Goal: Task Accomplishment & Management: Use online tool/utility

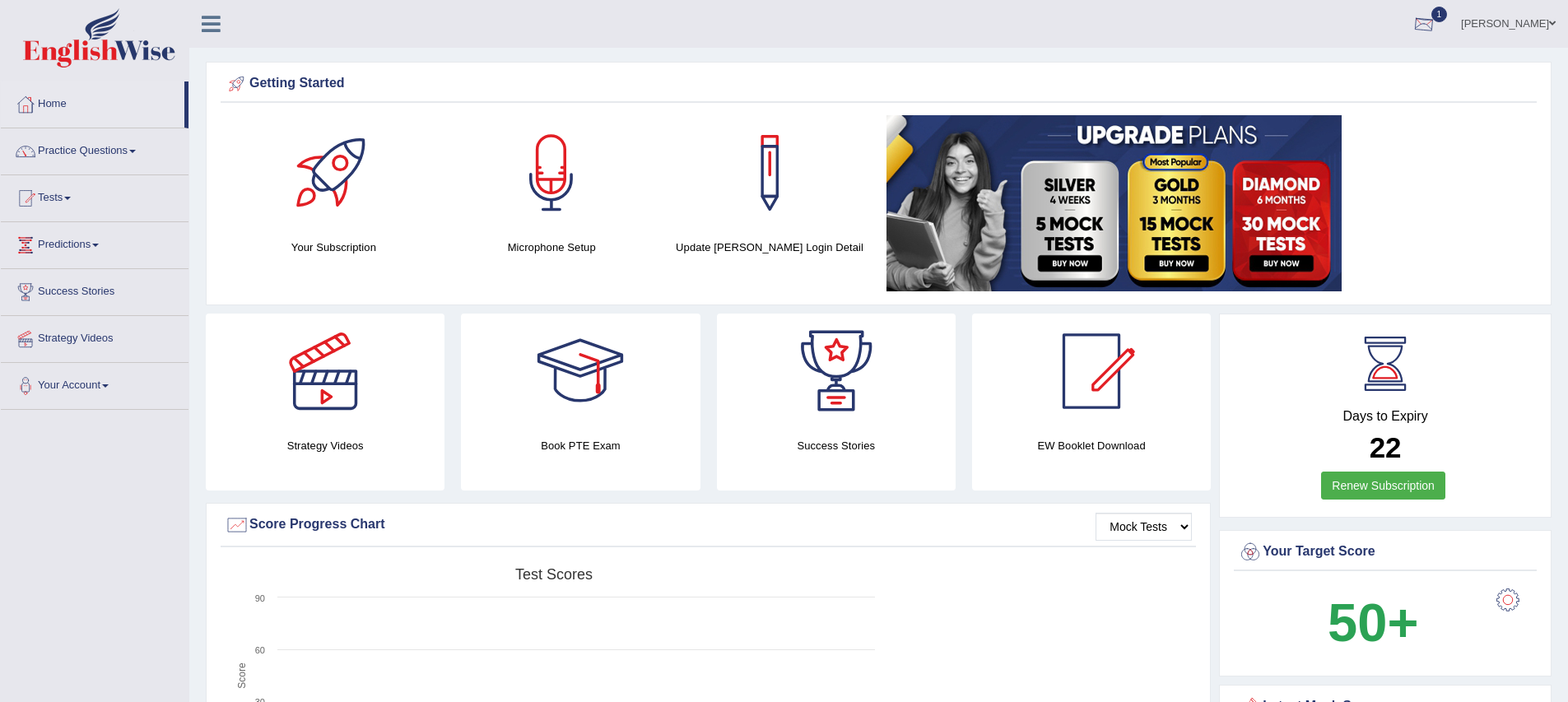
click at [1436, 24] on div at bounding box center [1424, 24] width 24 height 24
click at [1262, 81] on span "Exam evaluated" at bounding box center [1325, 82] width 219 height 13
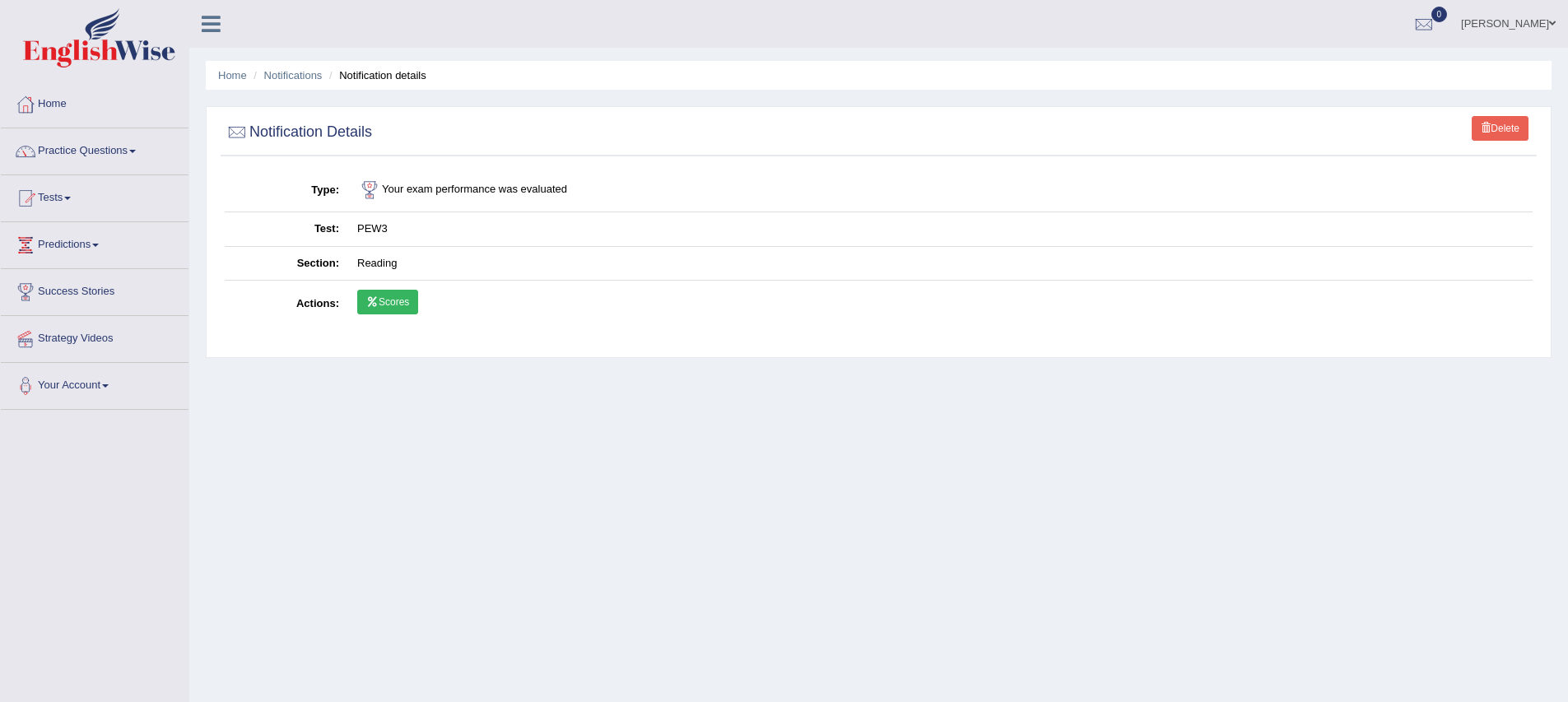
click at [962, 431] on div "Home Notifications Notification details Delete Notification Details Type Your e…" at bounding box center [878, 412] width 1379 height 823
click at [394, 308] on link "Scores" at bounding box center [387, 302] width 61 height 24
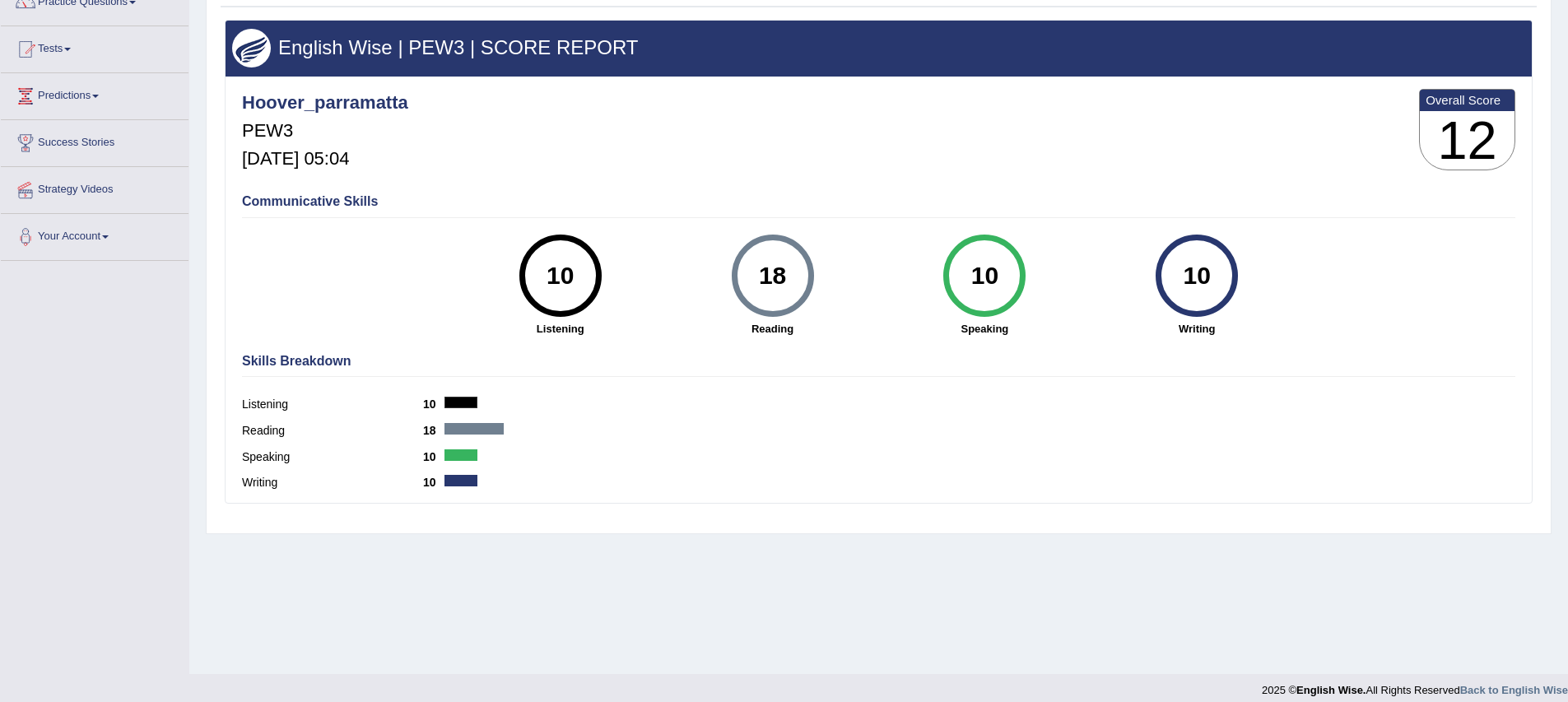
scroll to position [162, 0]
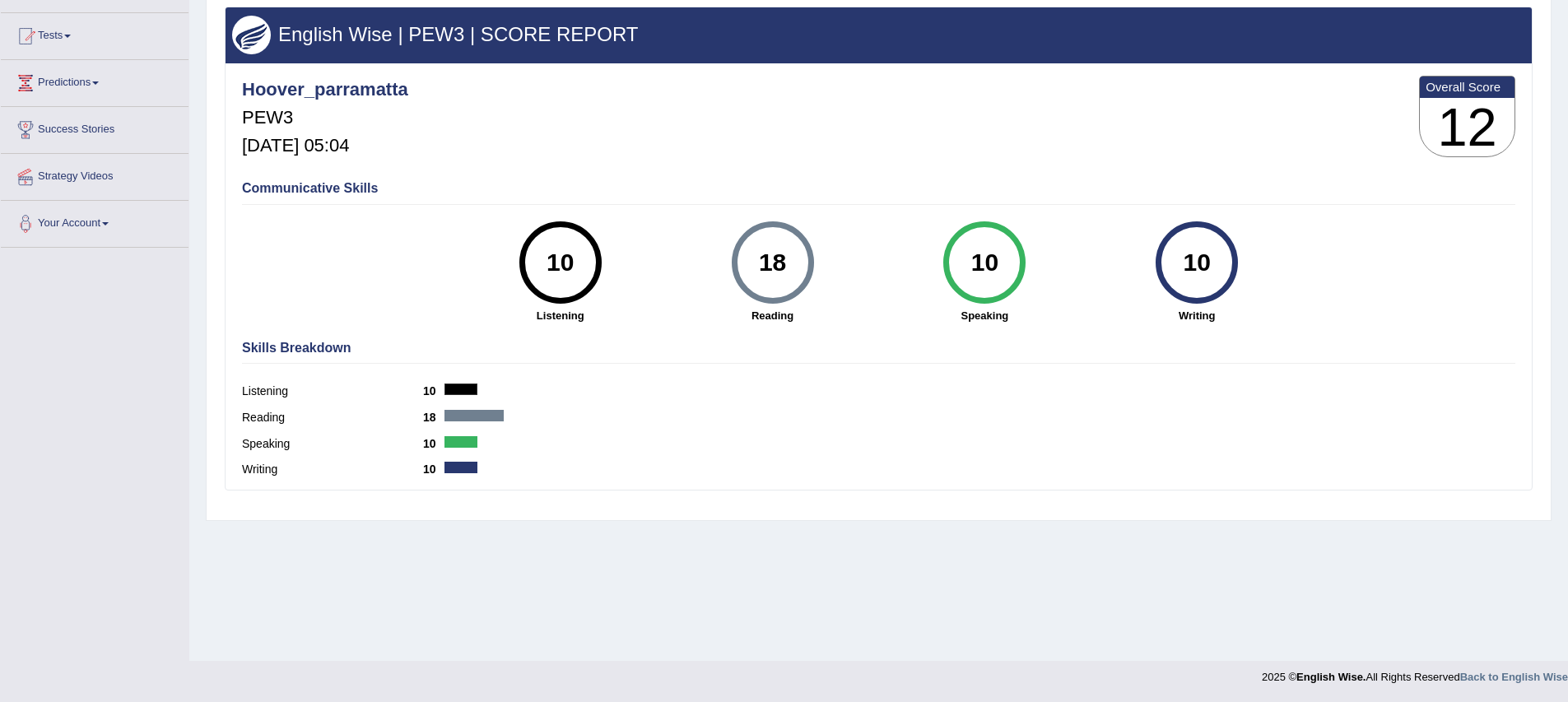
click at [787, 266] on div "18" at bounding box center [773, 262] width 60 height 69
click at [670, 349] on h4 "Skills Breakdown" at bounding box center [878, 348] width 1274 height 15
click at [801, 252] on div "18" at bounding box center [773, 262] width 82 height 82
click at [385, 315] on div "Communicative Skills 10 Listening 18 Reading 10 Speaking 10 Writing" at bounding box center [878, 250] width 1281 height 156
click at [806, 281] on div "18" at bounding box center [773, 262] width 82 height 82
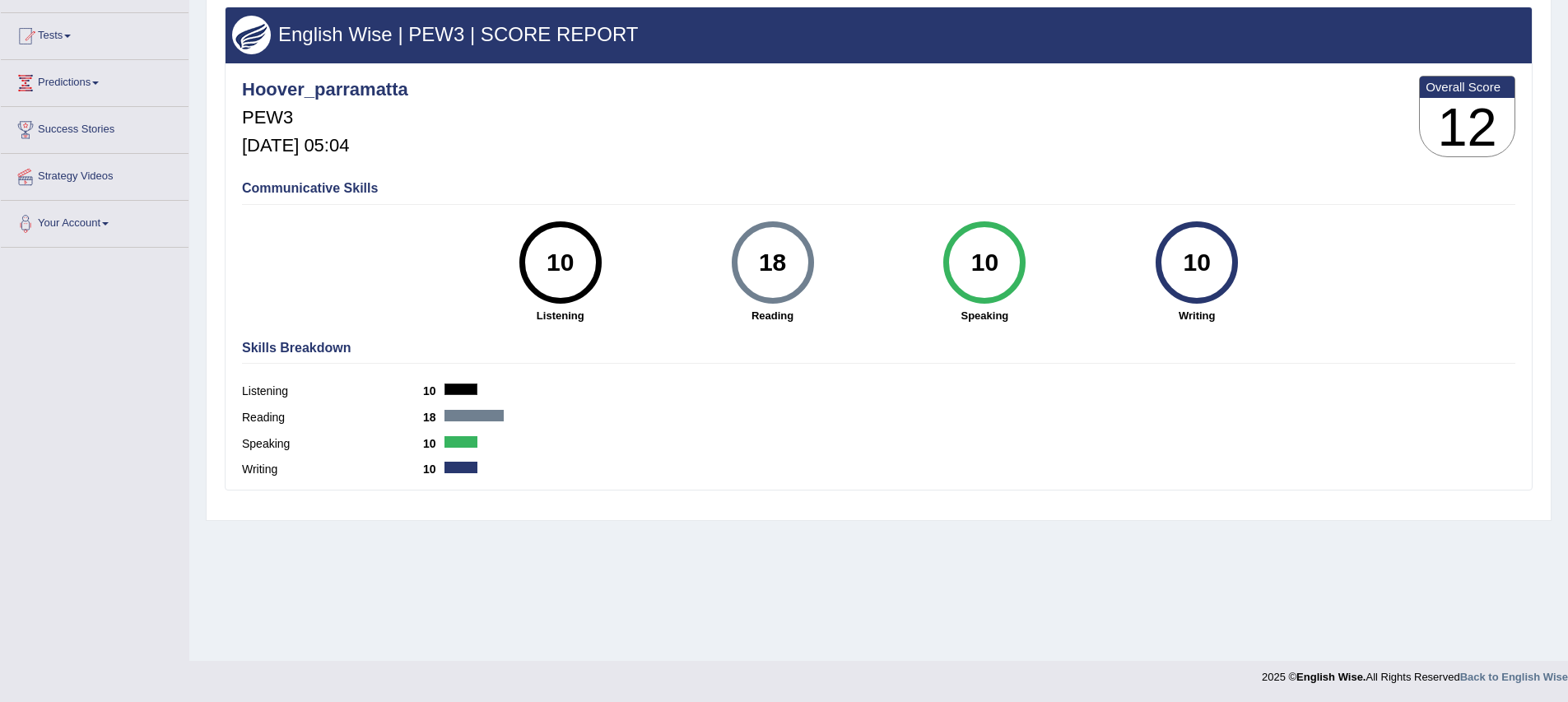
click at [806, 281] on div "18" at bounding box center [773, 262] width 82 height 82
click at [806, 280] on div "18" at bounding box center [773, 262] width 82 height 82
click at [89, 402] on div "Toggle navigation Home Practice Questions Speaking Practice Read Aloud Repeat S…" at bounding box center [784, 265] width 1568 height 856
click at [94, 89] on link "Predictions" at bounding box center [94, 80] width 188 height 41
click at [83, 123] on link "Latest Predictions" at bounding box center [107, 121] width 154 height 30
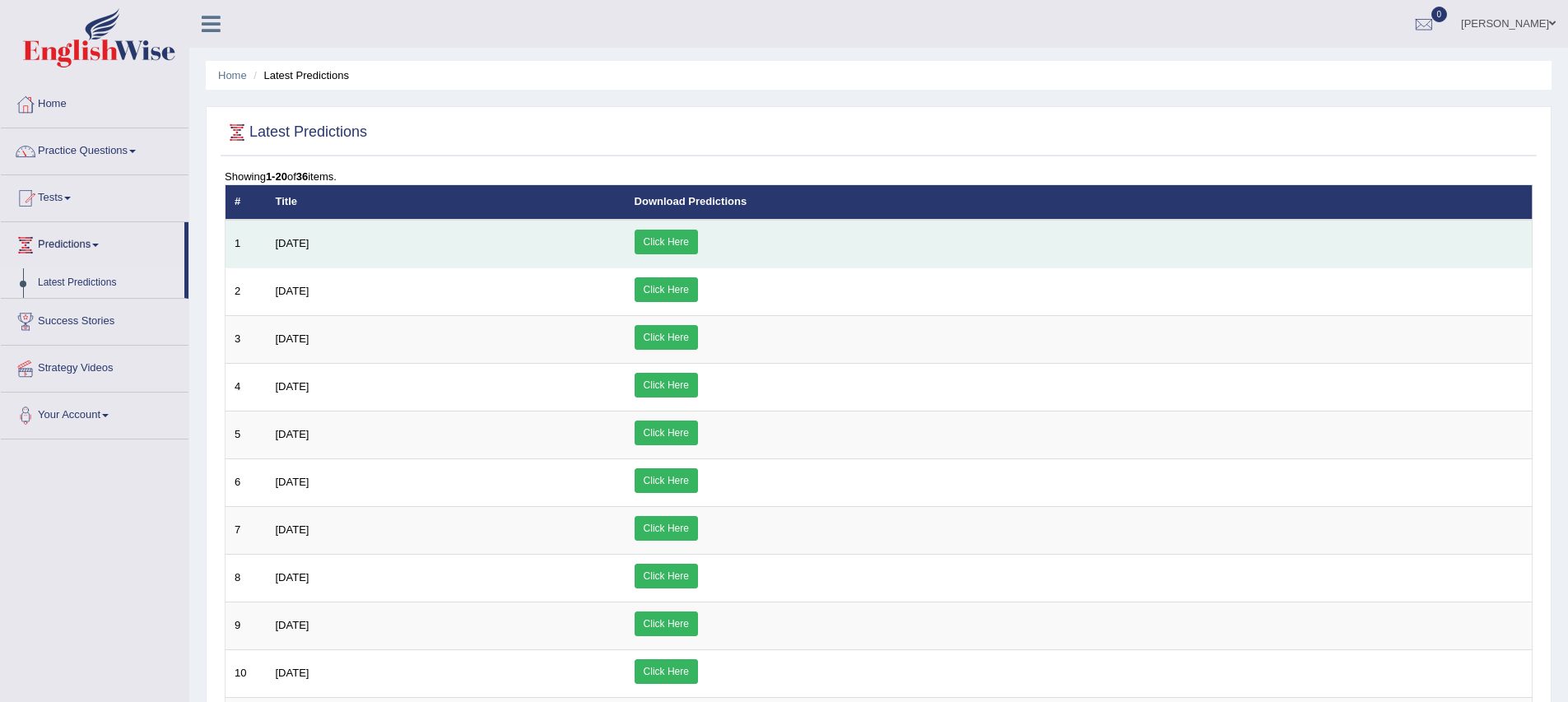
click at [625, 245] on td "August 2025" at bounding box center [446, 245] width 359 height 49
click at [698, 238] on link "Click Here" at bounding box center [666, 242] width 63 height 24
click at [539, 225] on td "August 2025" at bounding box center [446, 245] width 359 height 49
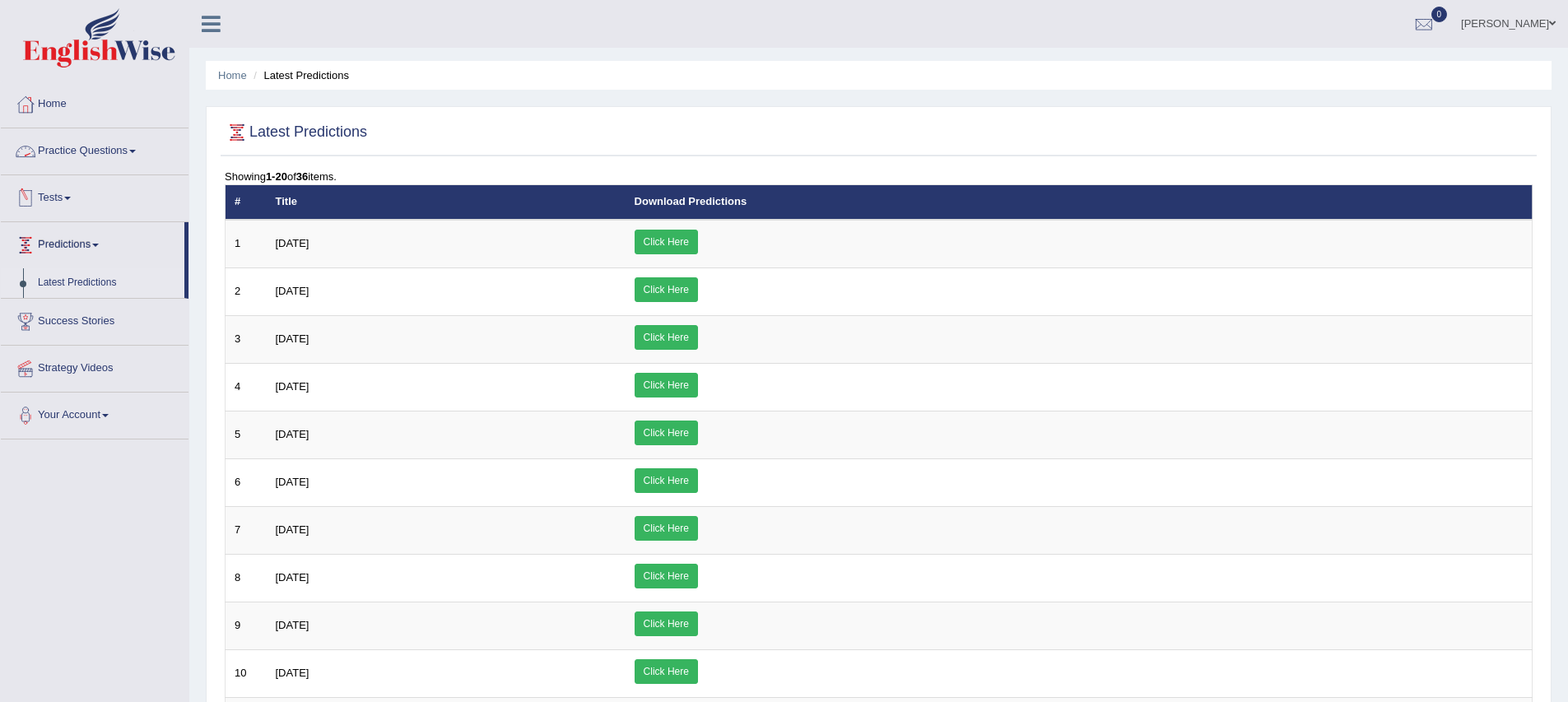
click at [95, 152] on link "Practice Questions" at bounding box center [94, 149] width 188 height 41
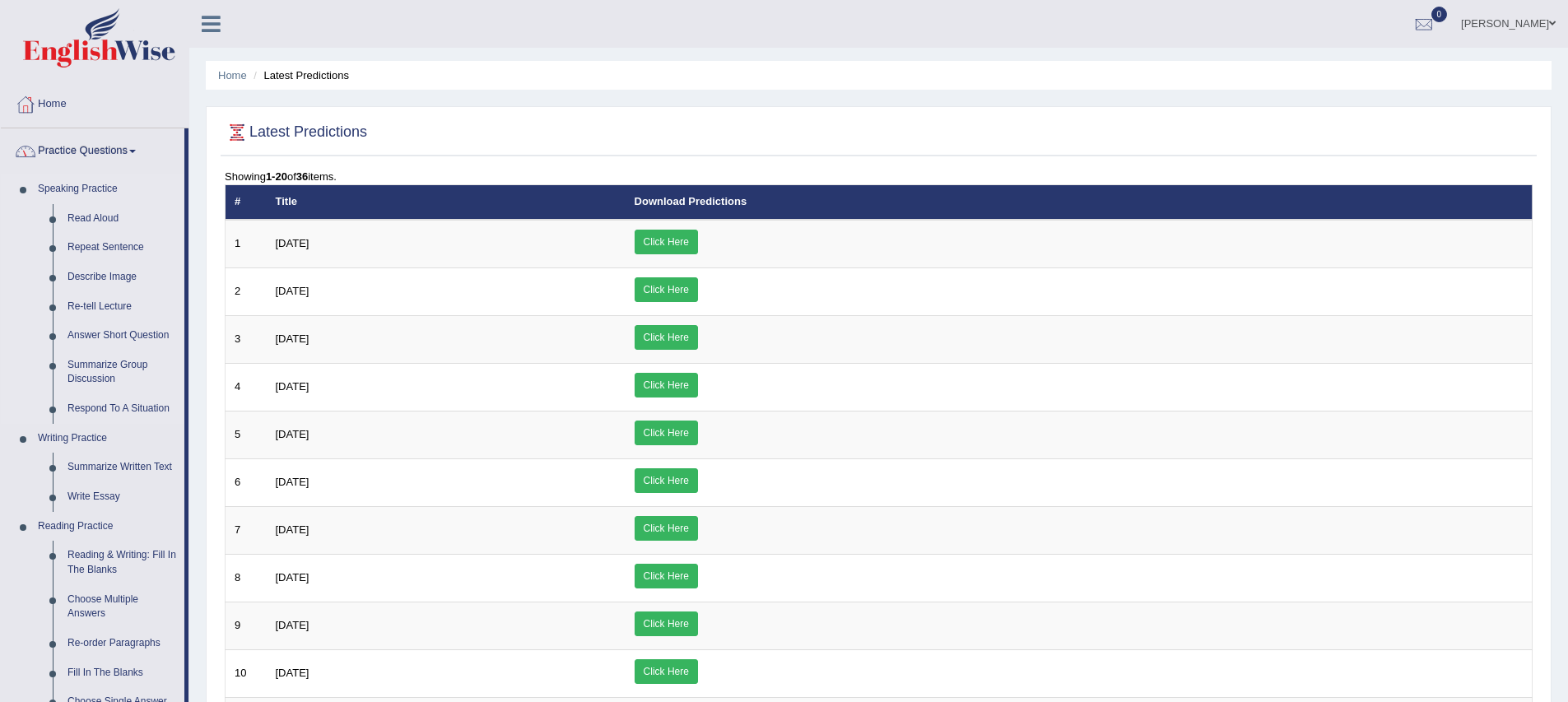
click at [10, 398] on li "Speaking Practice Read Aloud Repeat Sentence Describe Image Re-tell Lecture Ans…" at bounding box center [92, 299] width 184 height 249
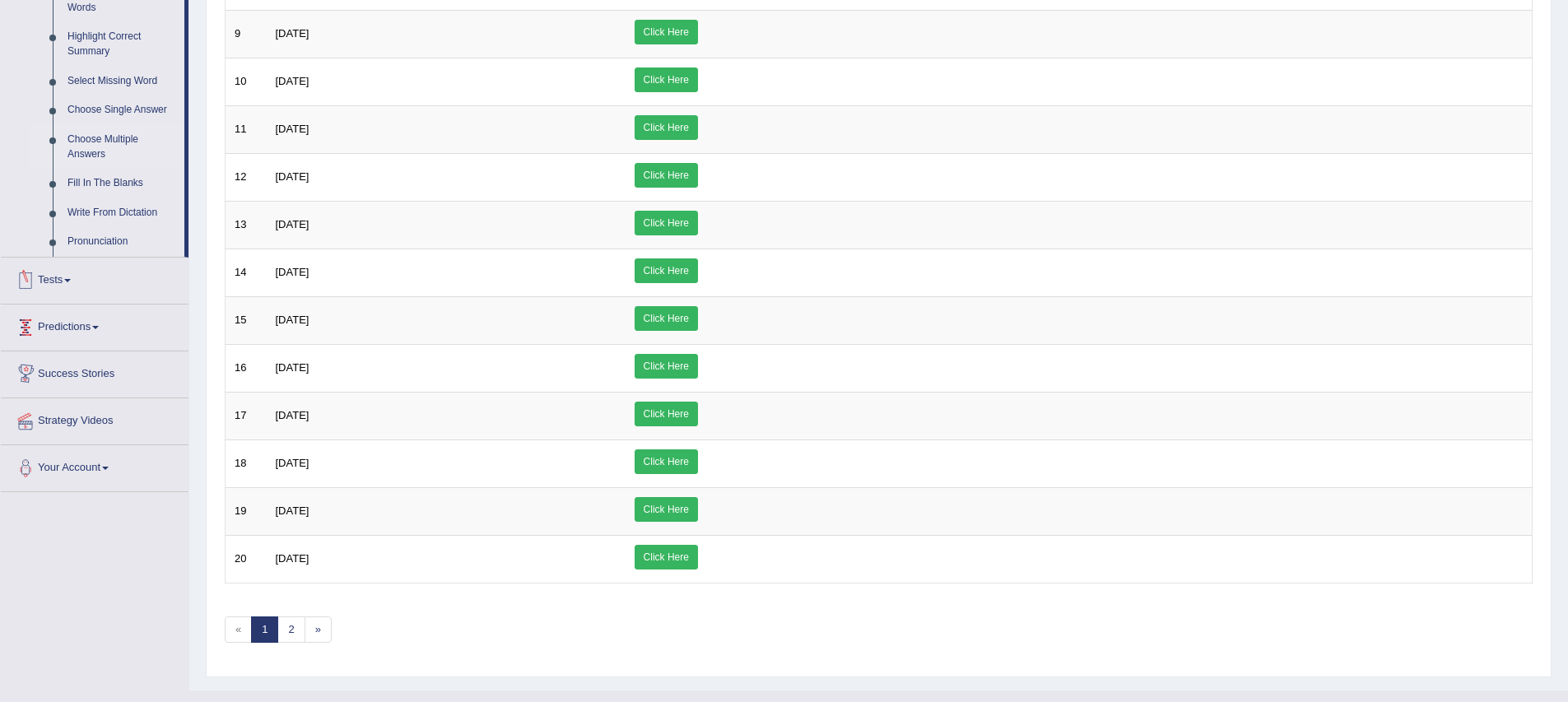
scroll to position [622, 0]
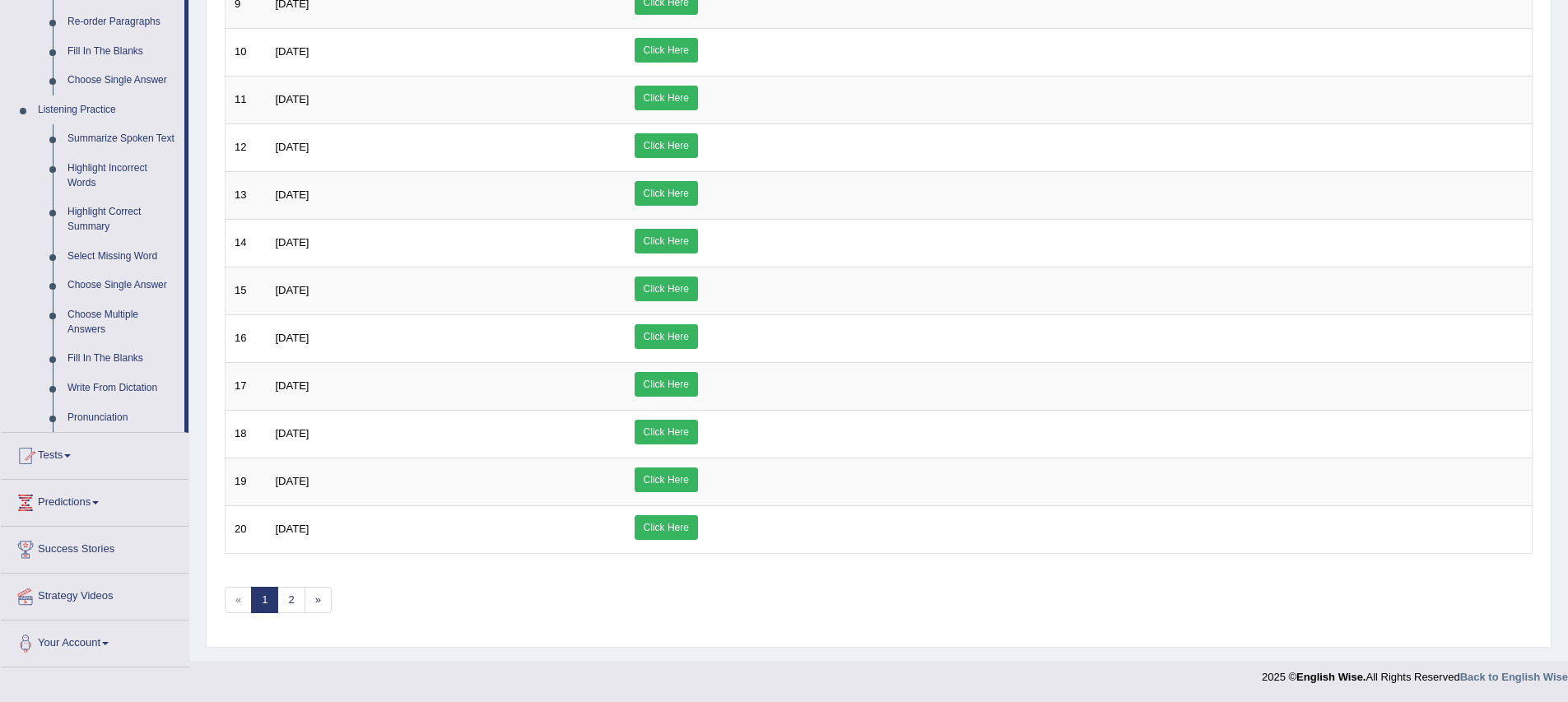
click at [67, 471] on link "Tests" at bounding box center [94, 454] width 188 height 41
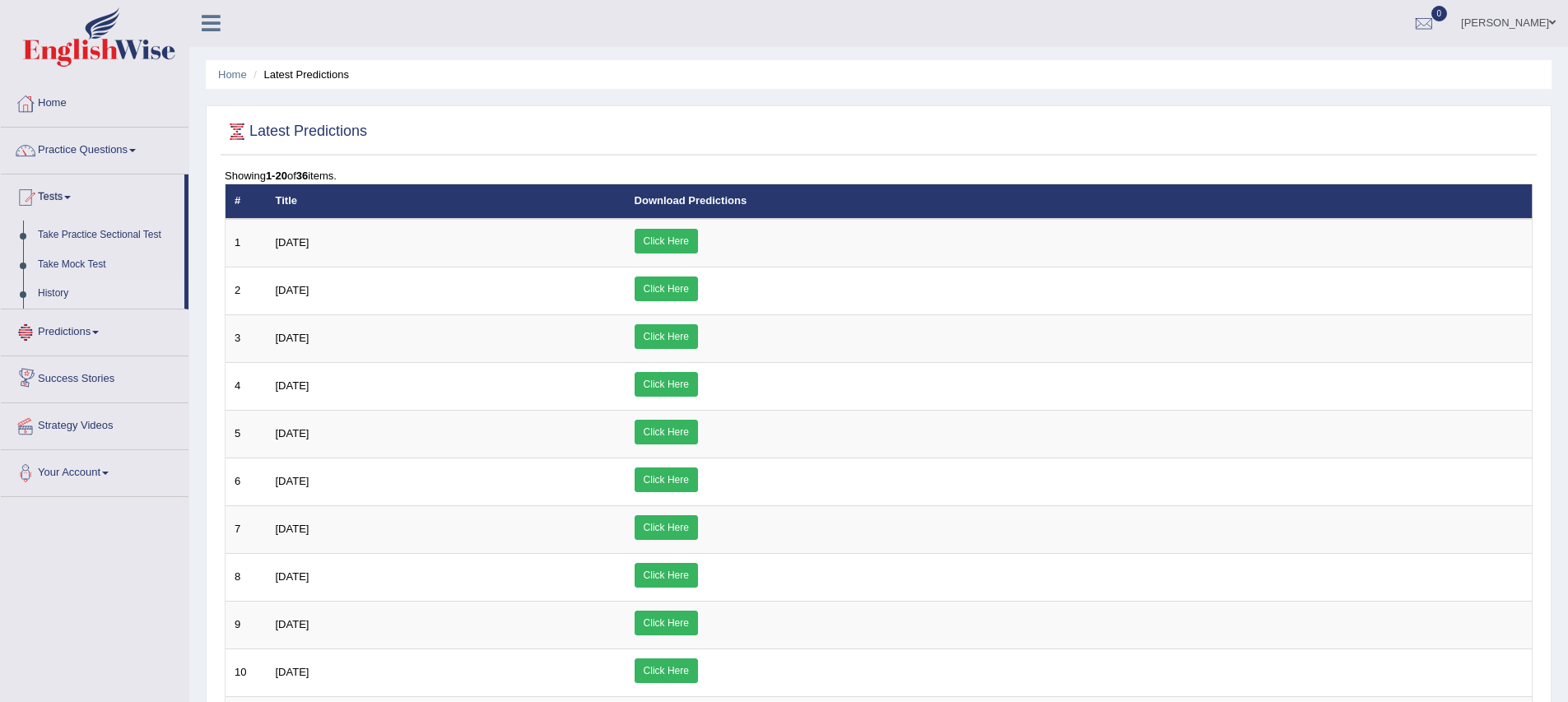
scroll to position [0, 0]
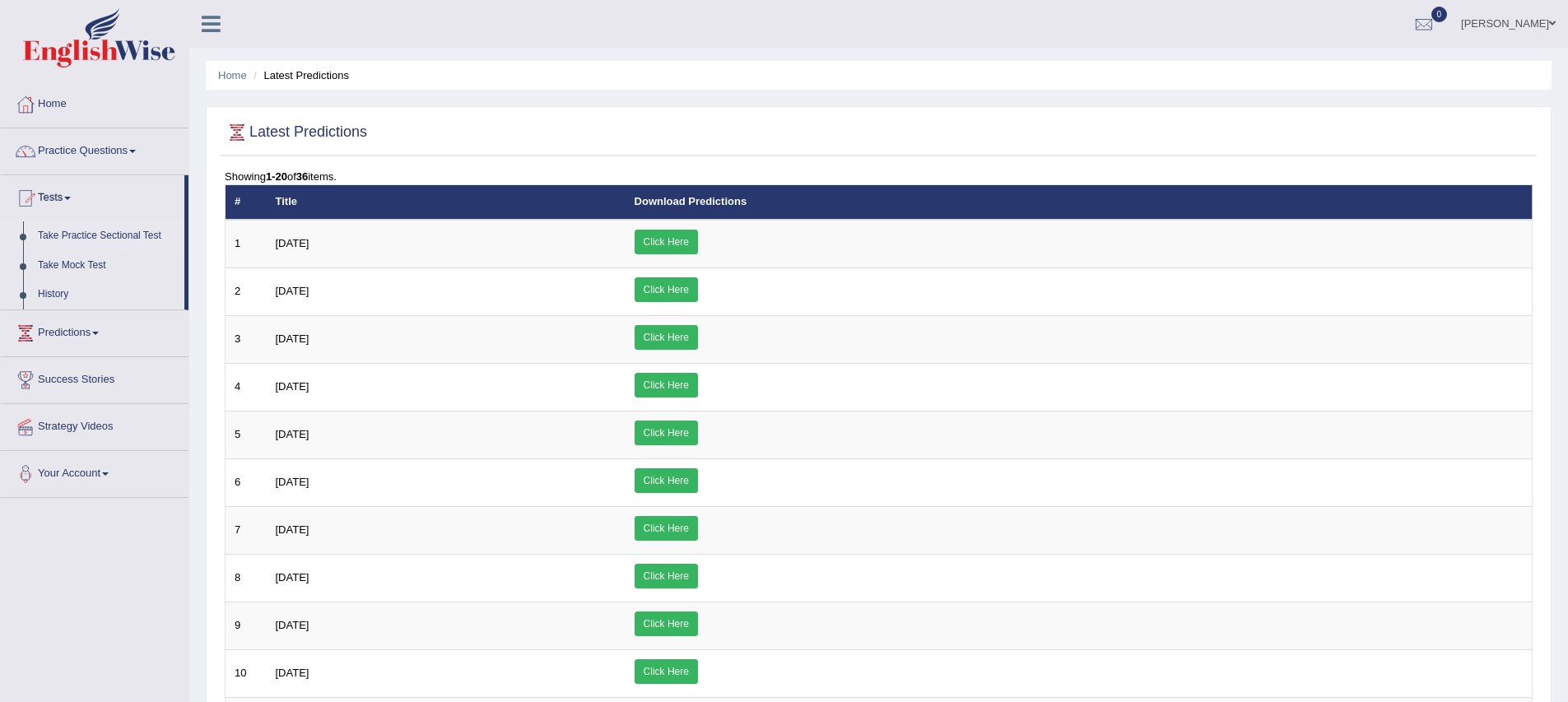
click at [131, 234] on link "Take Practice Sectional Test" at bounding box center [107, 236] width 154 height 30
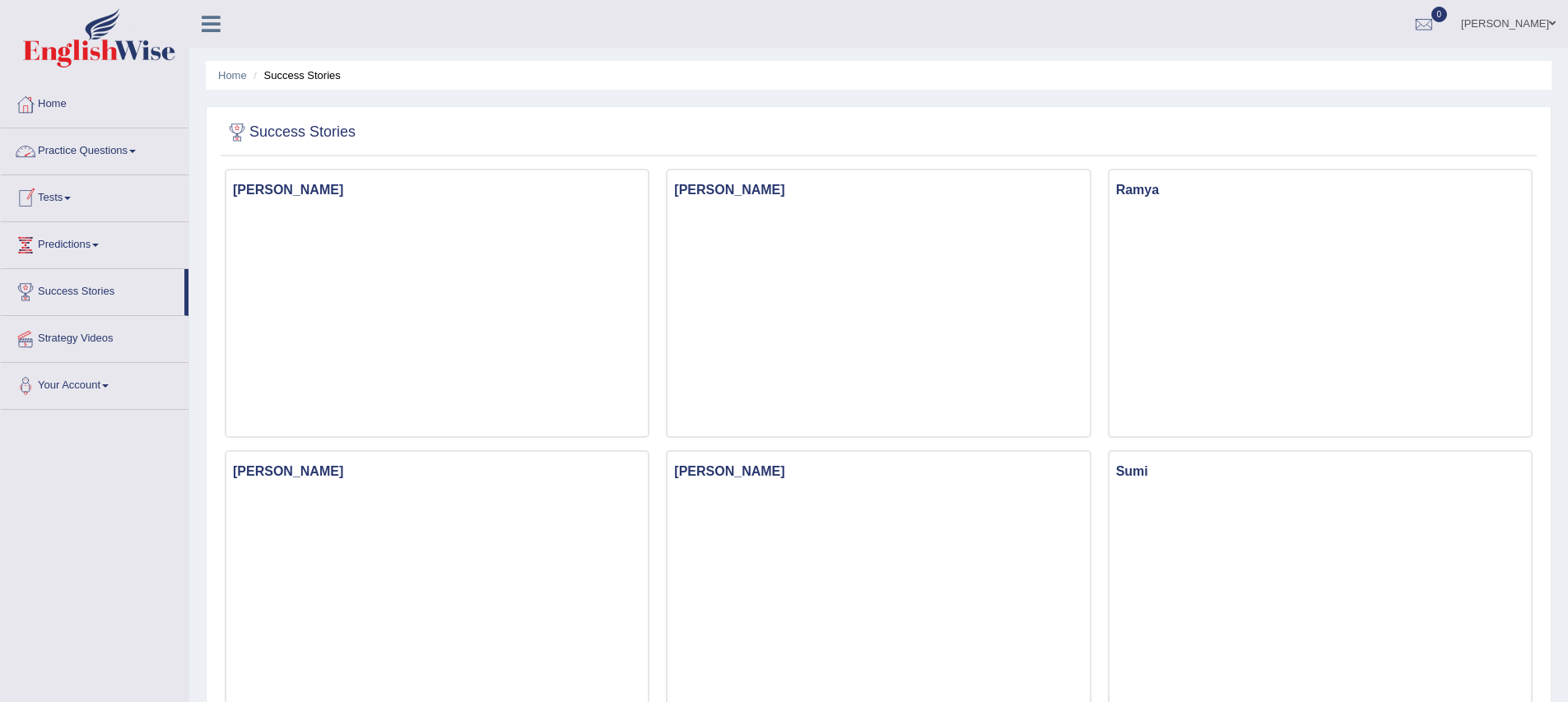
click at [91, 191] on link "Tests" at bounding box center [94, 196] width 188 height 41
click at [94, 264] on link "Take Mock Test" at bounding box center [107, 266] width 154 height 30
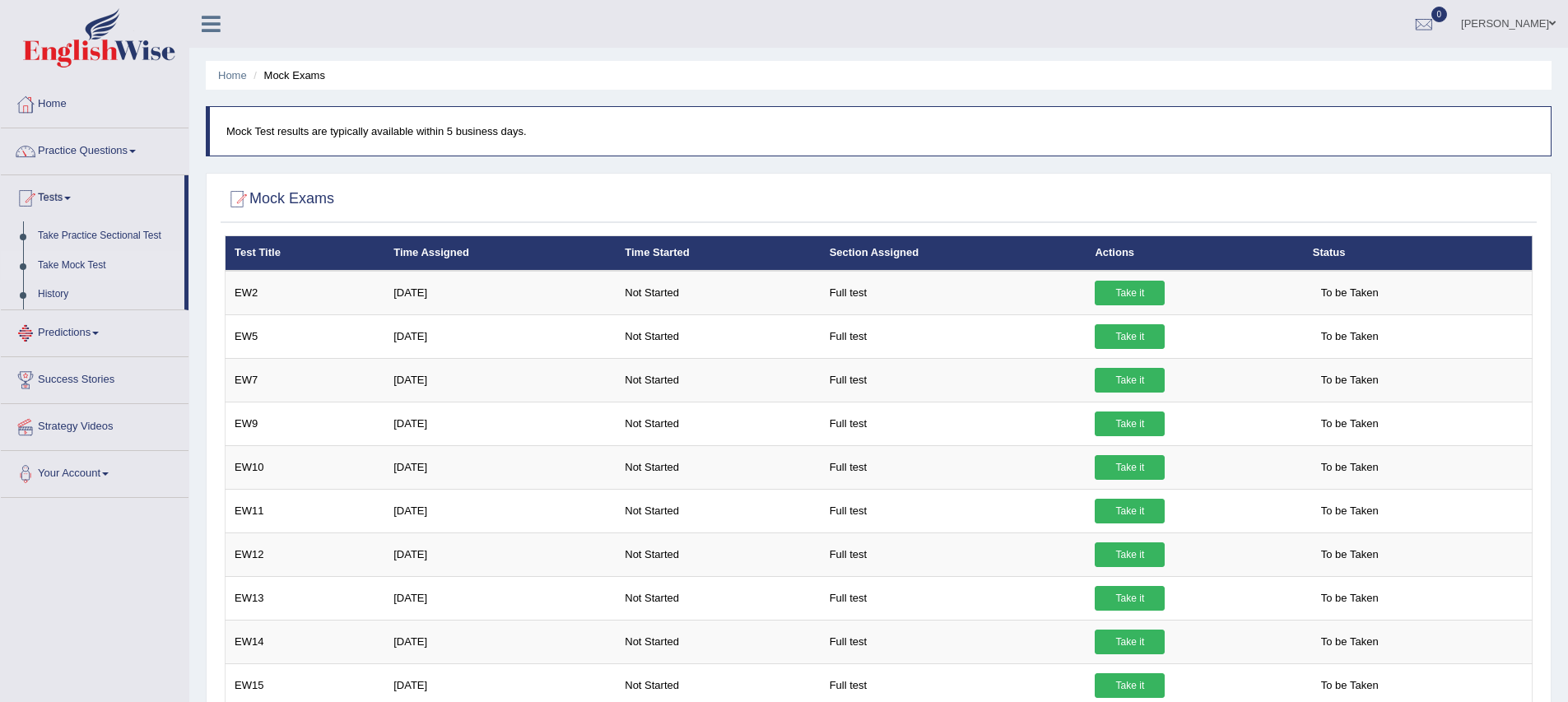
click at [82, 262] on link "Take Mock Test" at bounding box center [107, 266] width 154 height 30
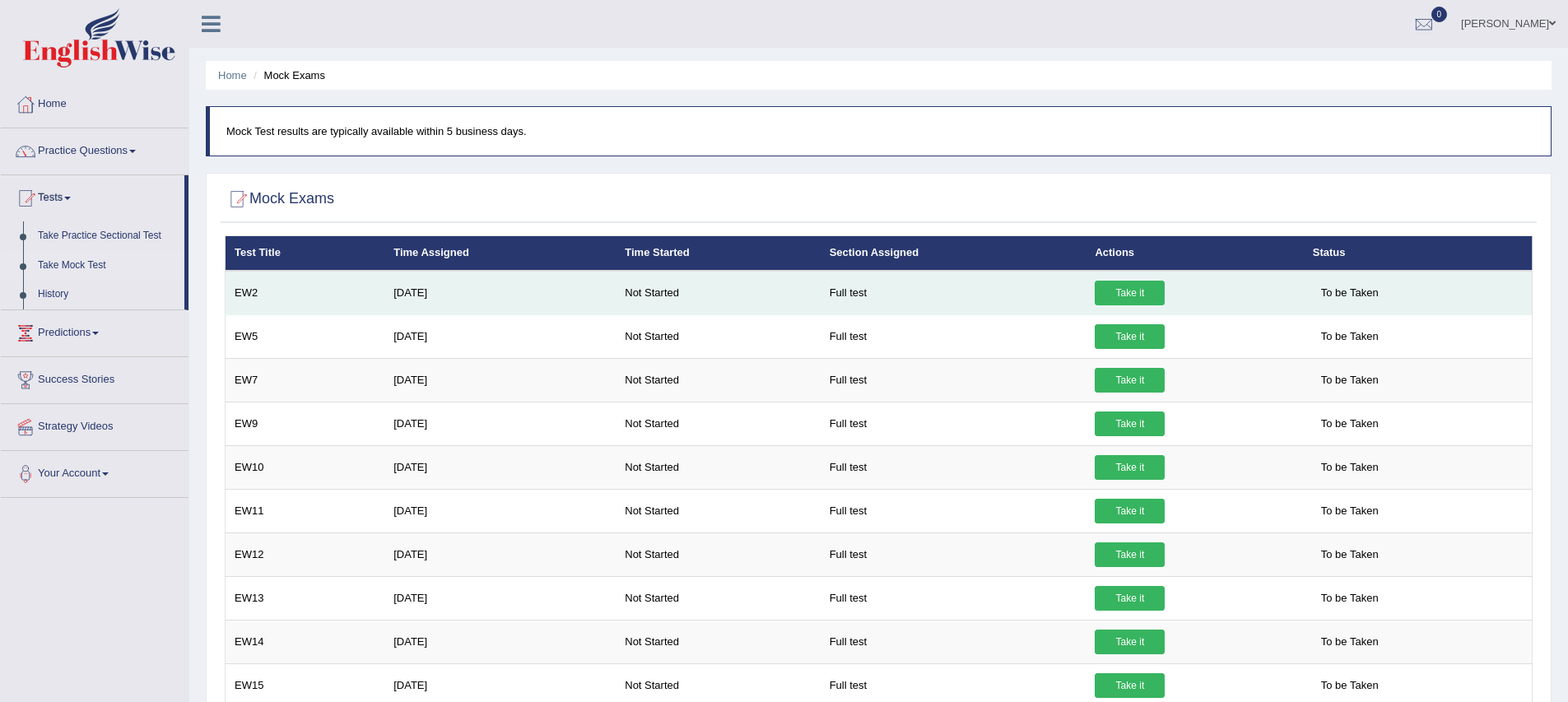
click at [1144, 293] on link "Take it" at bounding box center [1129, 293] width 70 height 24
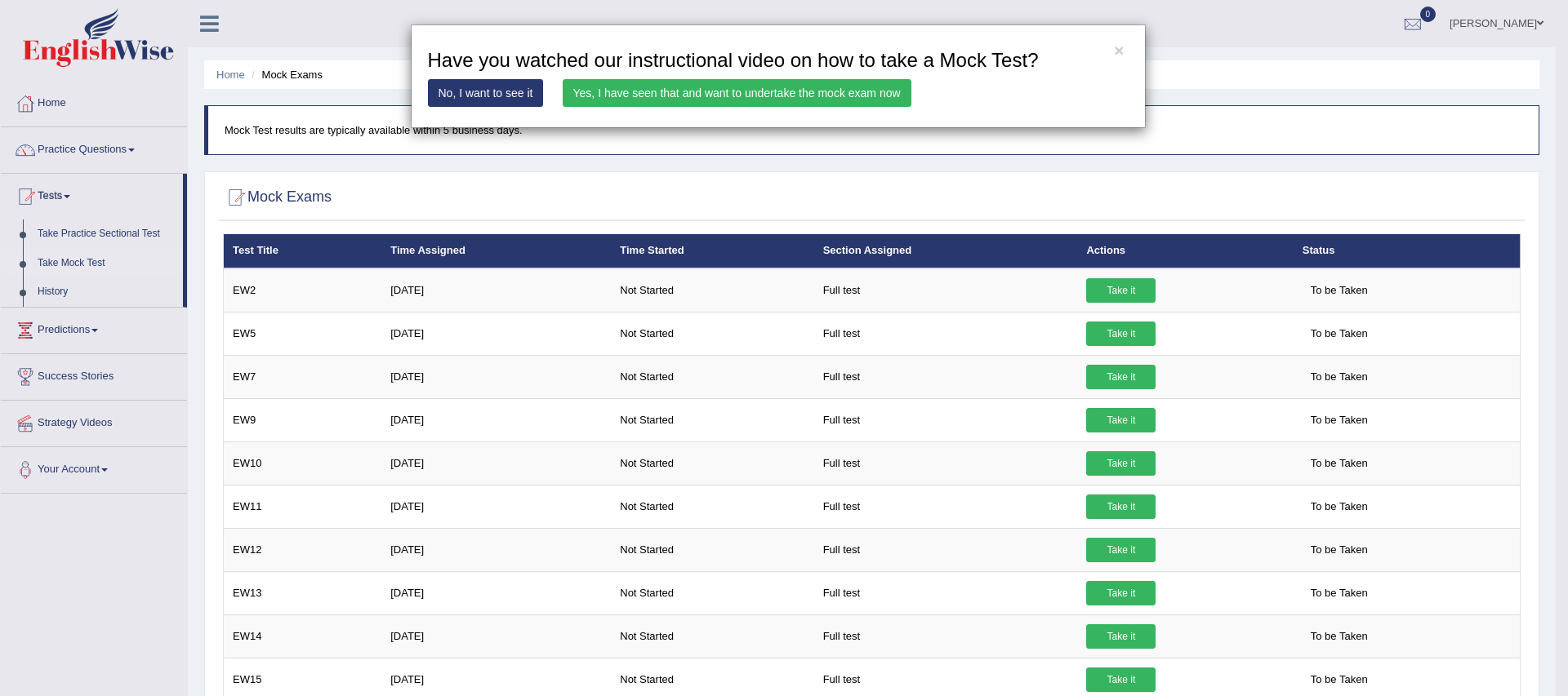
click at [686, 87] on link "Yes, I have seen that and want to undertake the mock exam now" at bounding box center [737, 93] width 349 height 28
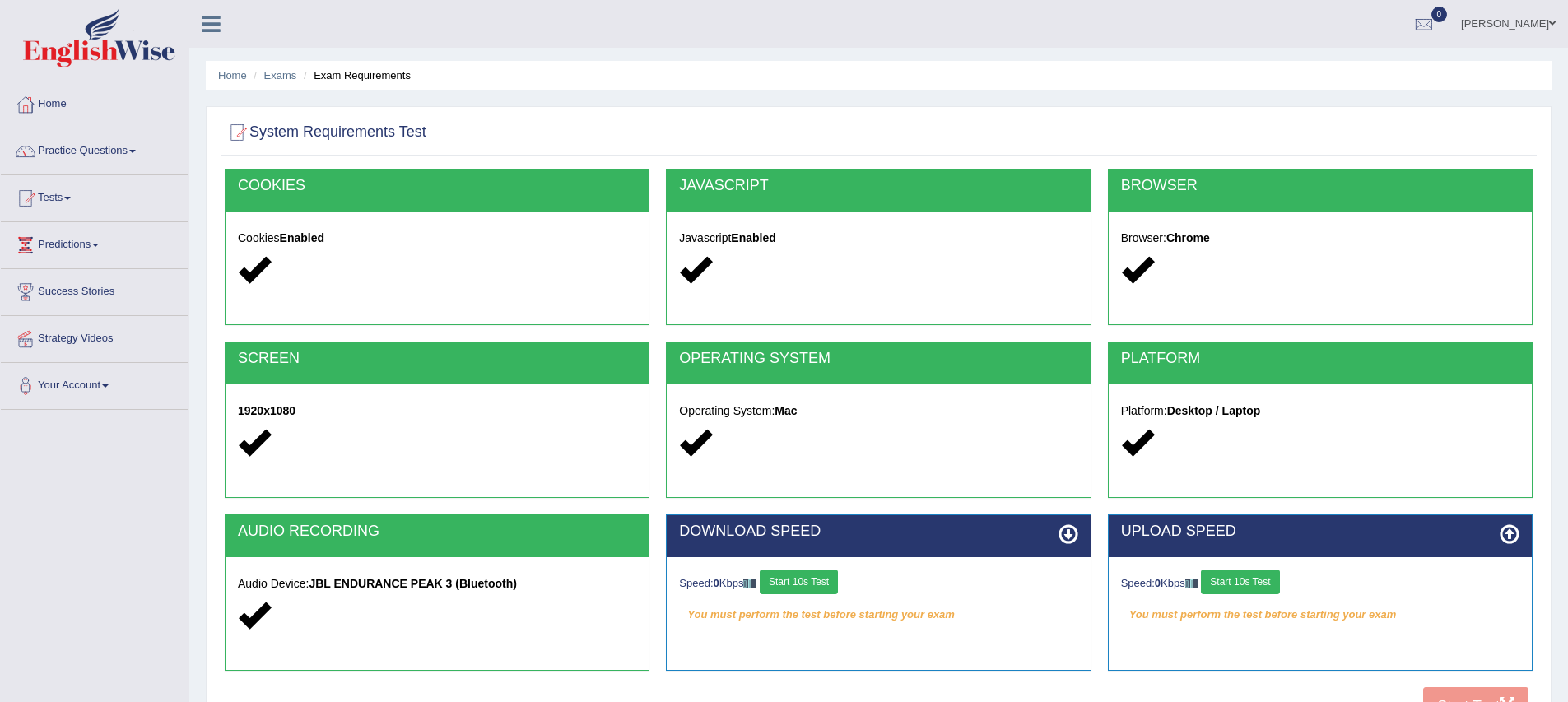
click at [816, 583] on button "Start 10s Test" at bounding box center [799, 582] width 78 height 24
click at [1266, 580] on button "Start 10s Test" at bounding box center [1240, 582] width 78 height 24
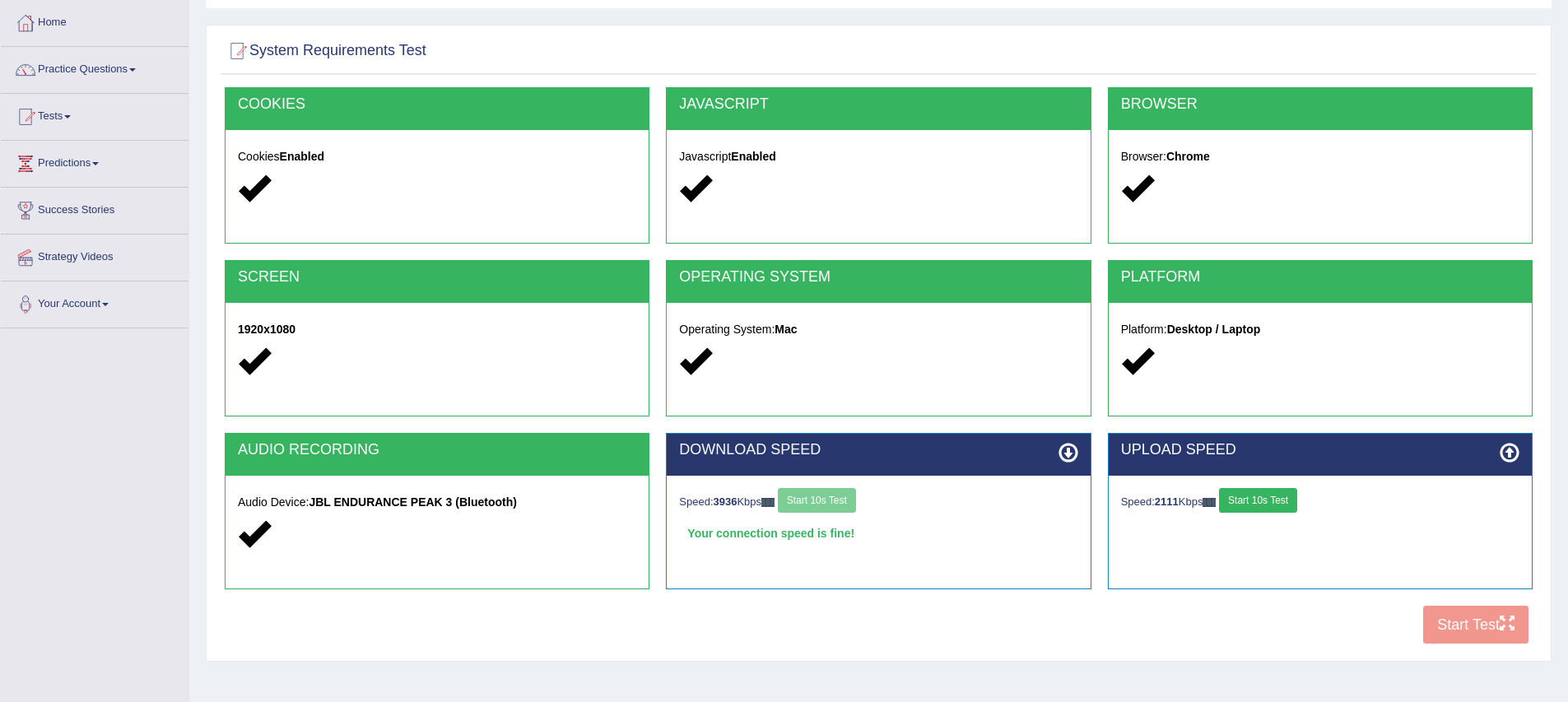
scroll to position [162, 0]
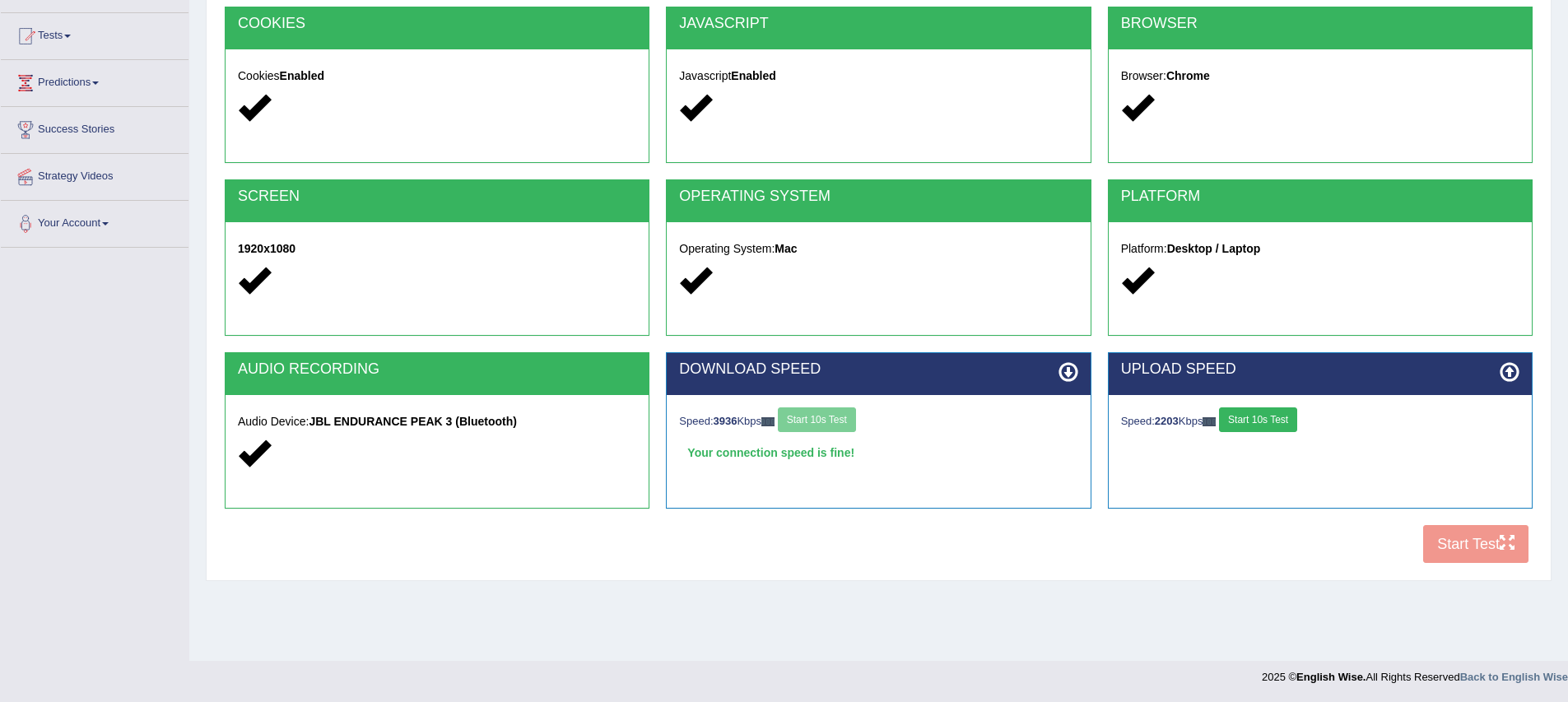
click at [1460, 549] on div "COOKIES Cookies Enabled JAVASCRIPT Javascript Enabled BROWSER Browser: Chrome S…" at bounding box center [878, 289] width 1316 height 566
click at [1253, 428] on button "Start 10s Test" at bounding box center [1258, 420] width 78 height 24
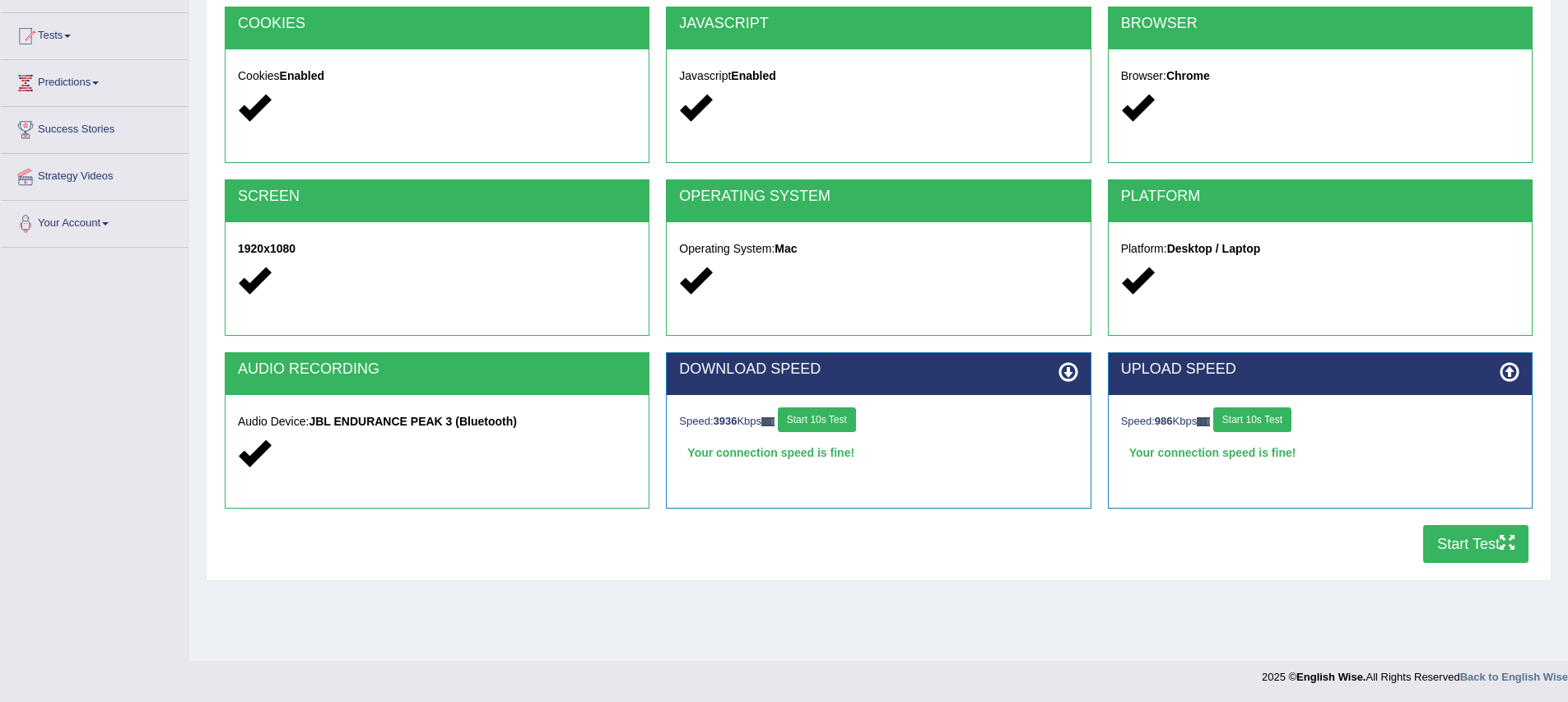
click at [1464, 543] on button "Start Test" at bounding box center [1476, 544] width 105 height 38
